Goal: Task Accomplishment & Management: Use online tool/utility

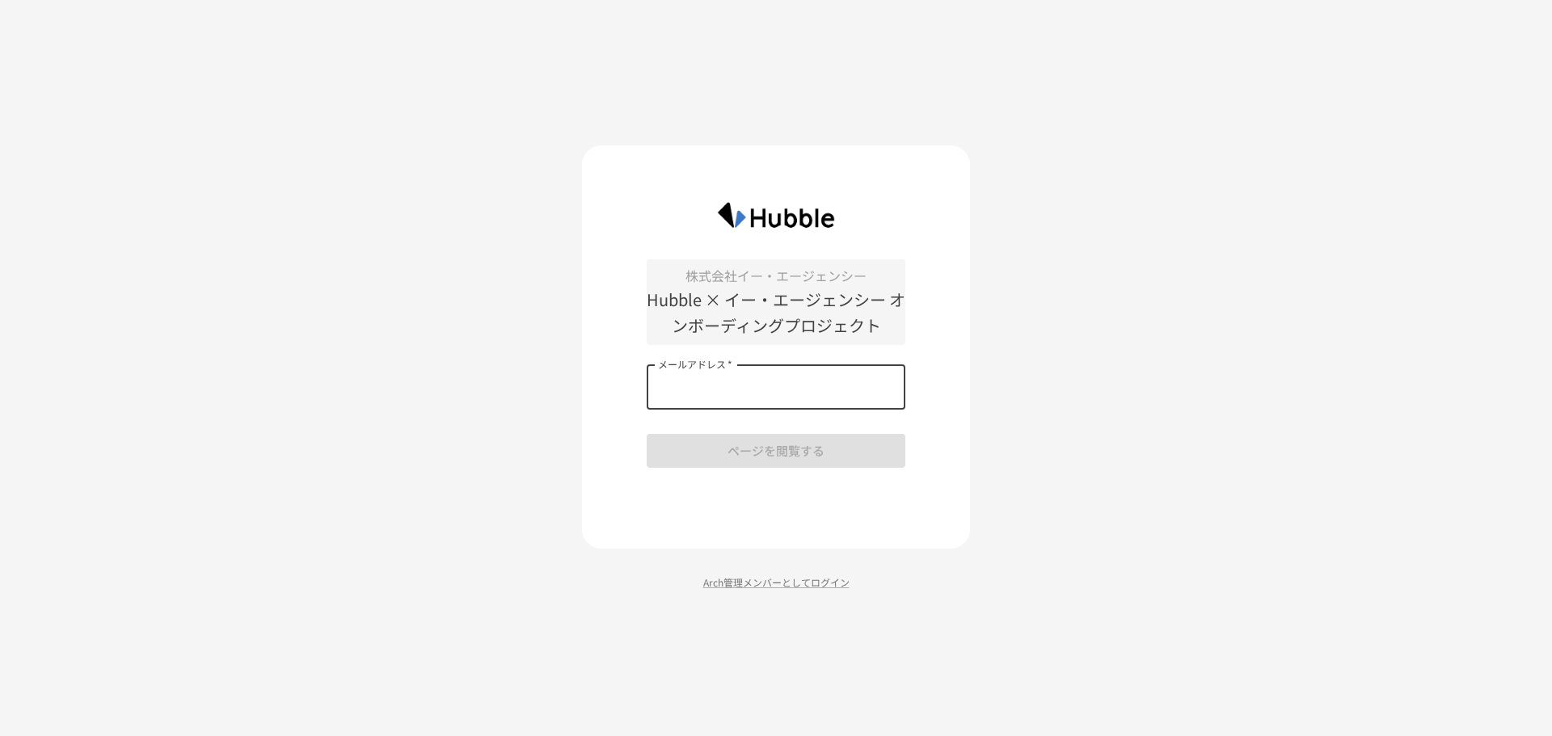
click at [737, 387] on input "メールアドレス   *" at bounding box center [776, 387] width 259 height 45
type input "**********"
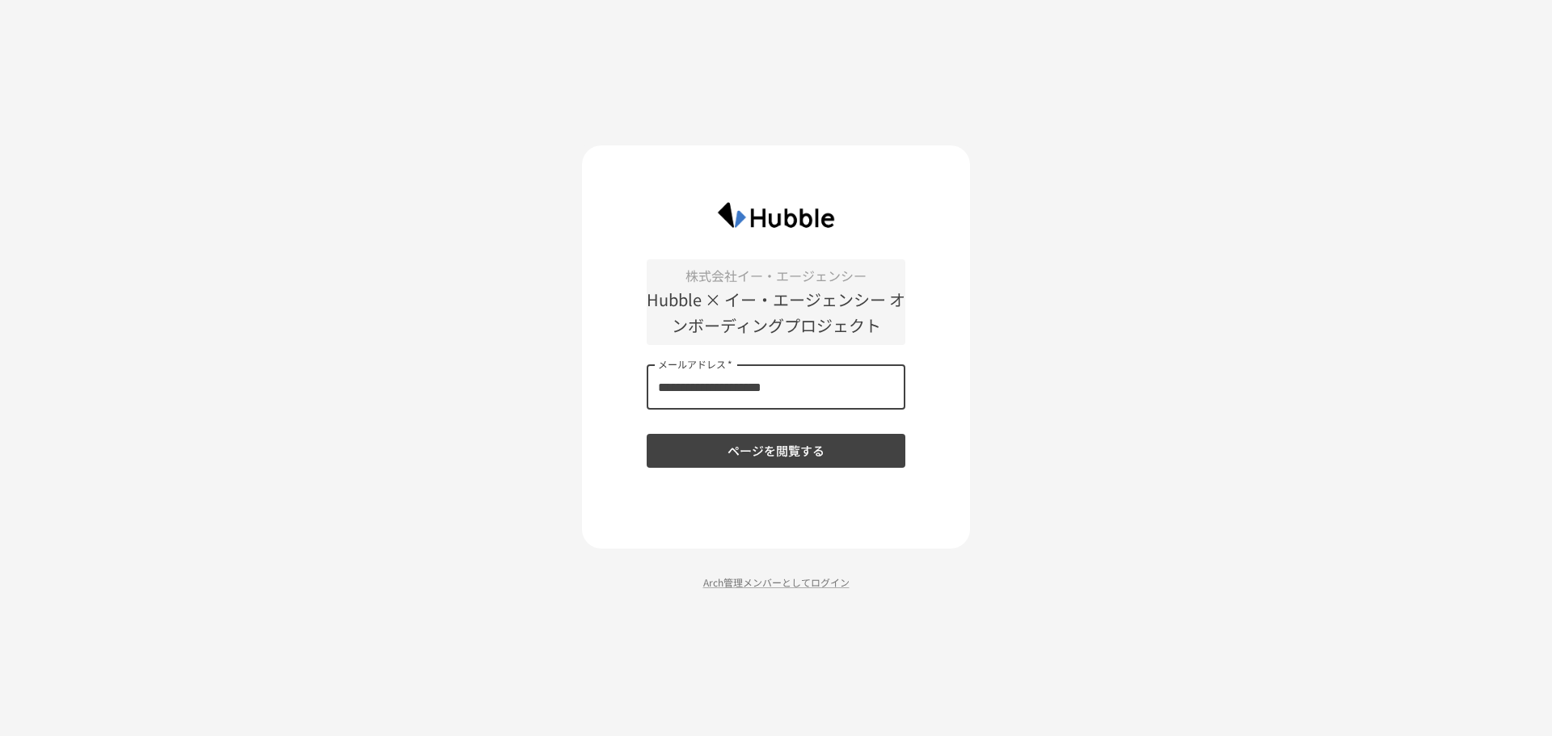
click at [779, 459] on button "ページを閲覧する" at bounding box center [776, 451] width 259 height 34
